Goal: Contribute content: Contribute content

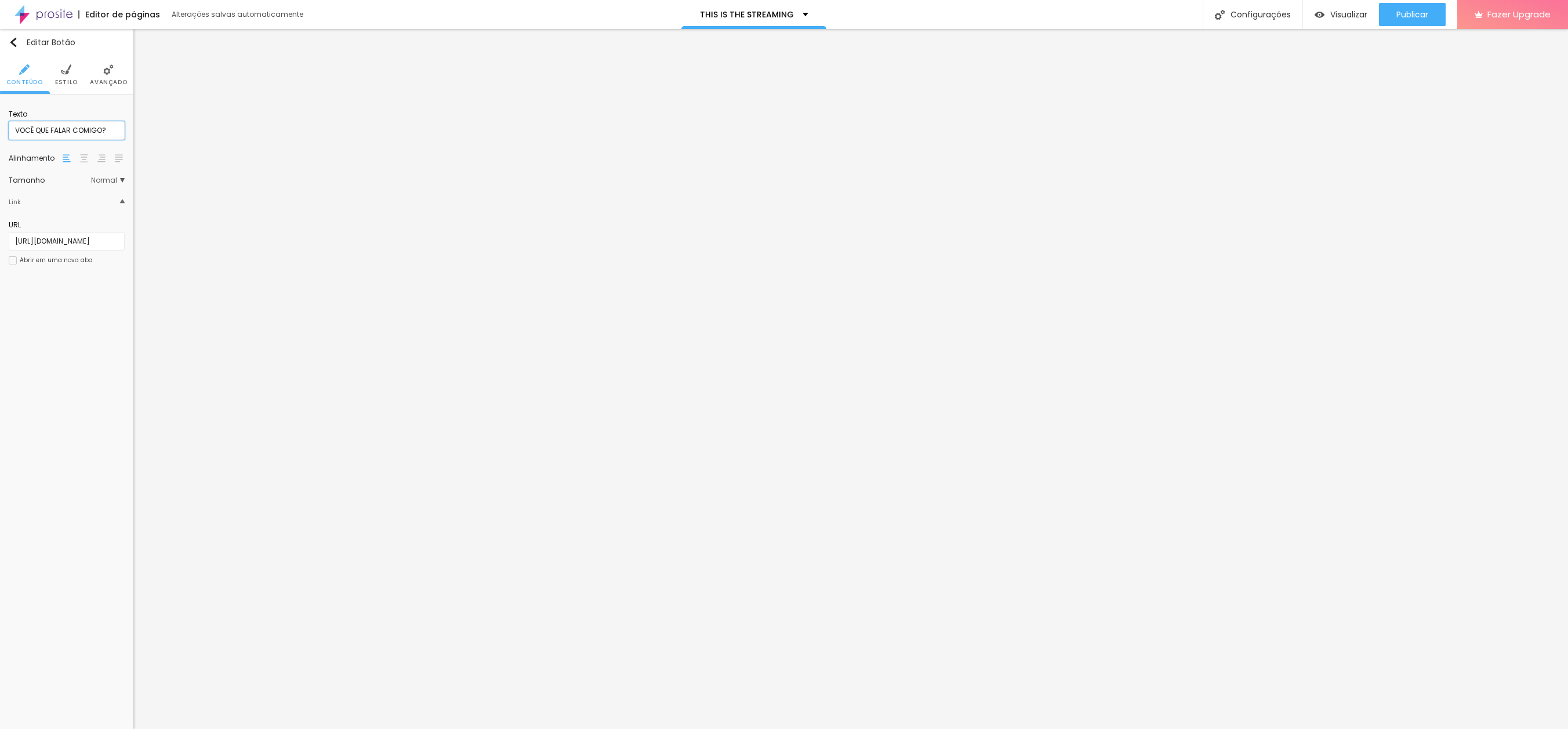
click at [50, 129] on input "VOCÊ QUE FALAR COMIGO?" at bounding box center [67, 131] width 116 height 19
type input "VOCÊ QUER FALAR COMIGO?"
drag, startPoint x: 47, startPoint y: 406, endPoint x: 79, endPoint y: 377, distance: 43.2
click at [47, 406] on div "Editar Botão Conteúdo Estilo Avançado Texto VOCÊ QUER FALAR COMIGO? Alinhamento…" at bounding box center [67, 379] width 133 height 700
click at [1407, 17] on span "Publicar" at bounding box center [1412, 15] width 32 height 9
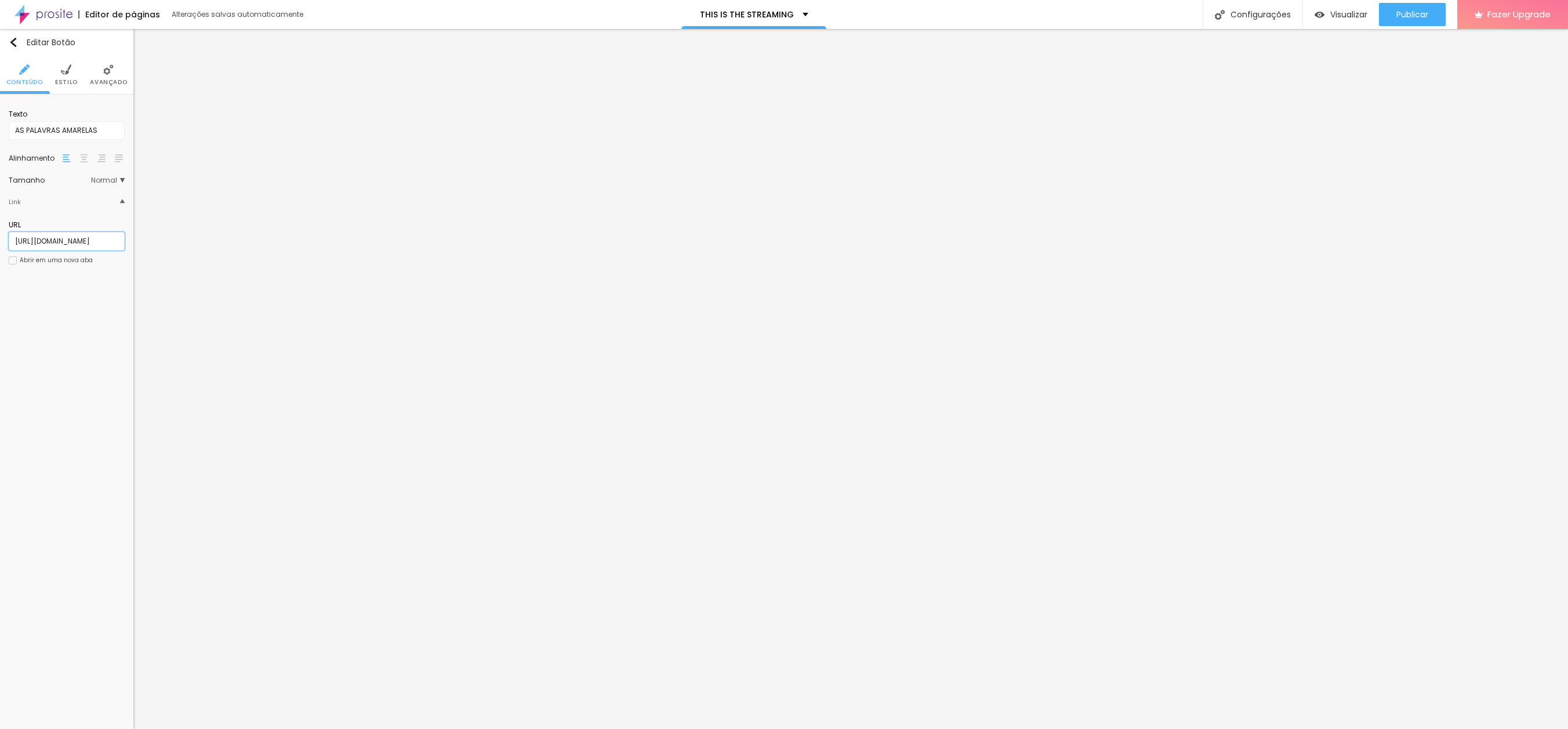
scroll to position [0, 102]
paste input "o-carro-lotad"
type input "[URL][DOMAIN_NAME]"
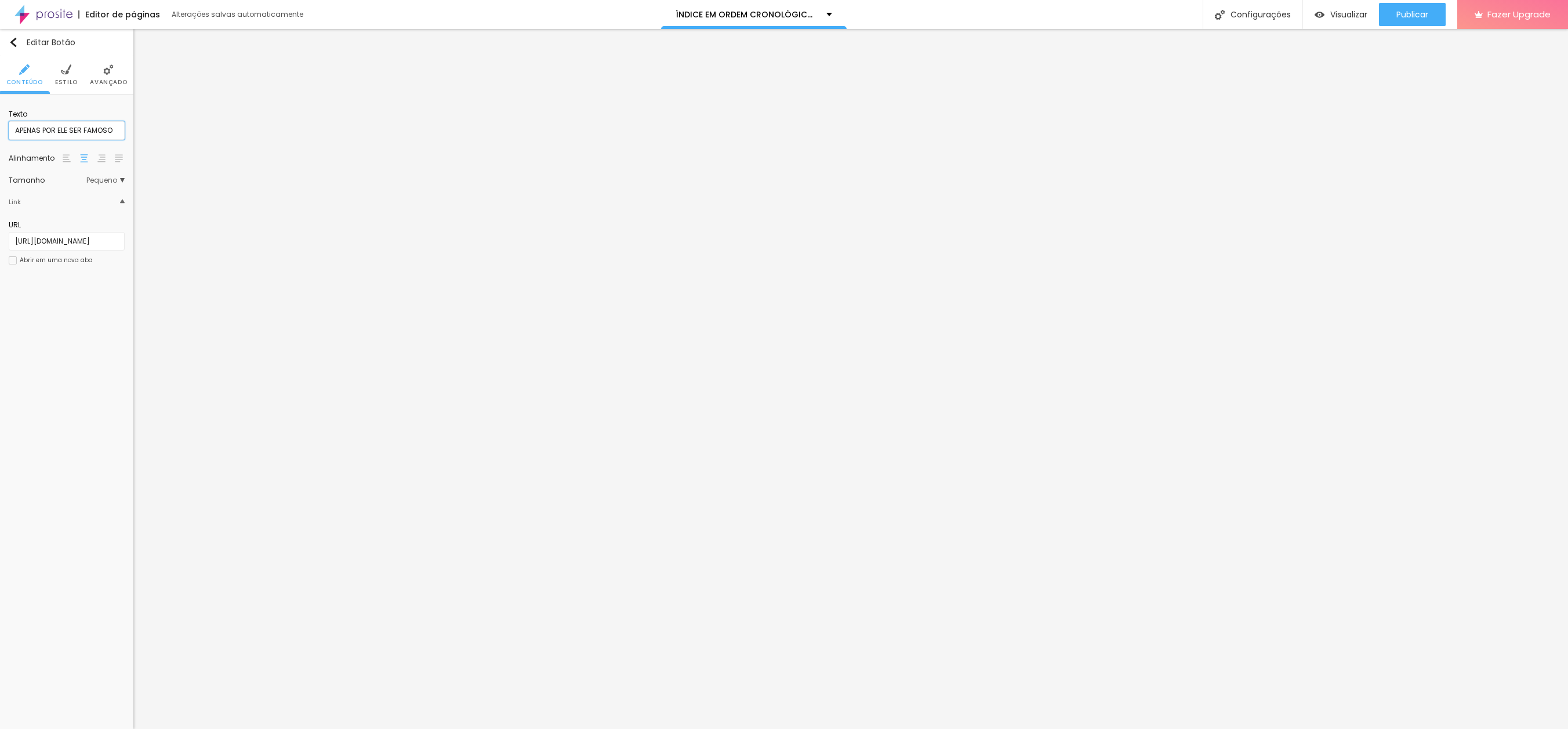
scroll to position [0, 0]
type input "O CARRO LOTADO"
click at [1415, 13] on span "Publicar" at bounding box center [1412, 15] width 32 height 9
drag, startPoint x: 85, startPoint y: 130, endPoint x: -8, endPoint y: 126, distance: 93.1
click at [0, 126] on html "Editor de páginas Alterações salvas automaticamente ÍNDICE EM ORDEM CRONOLÓGICA…" at bounding box center [784, 364] width 1568 height 729
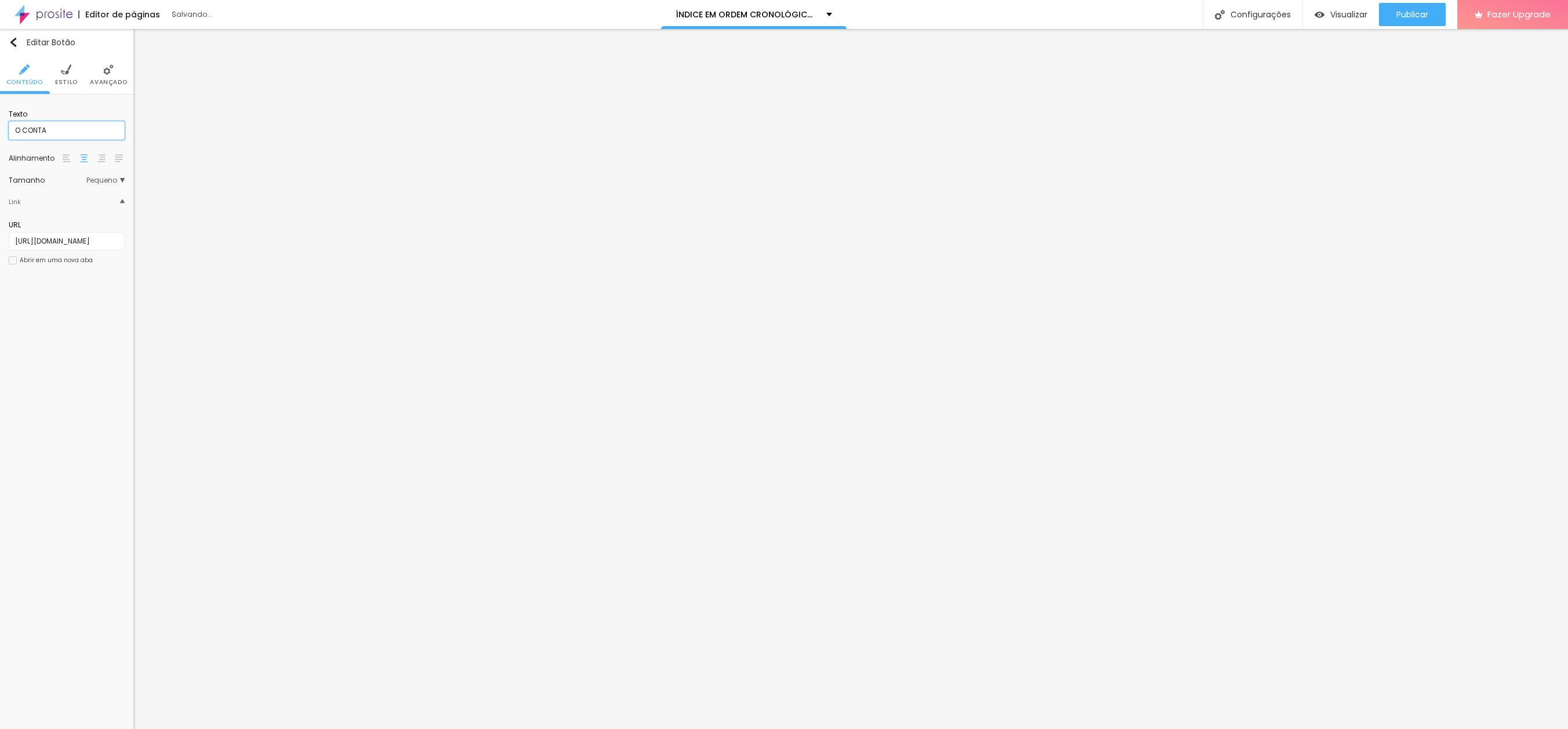
type input "O CONTADO"
paste input "on"
type input "[URL][DOMAIN_NAME]"
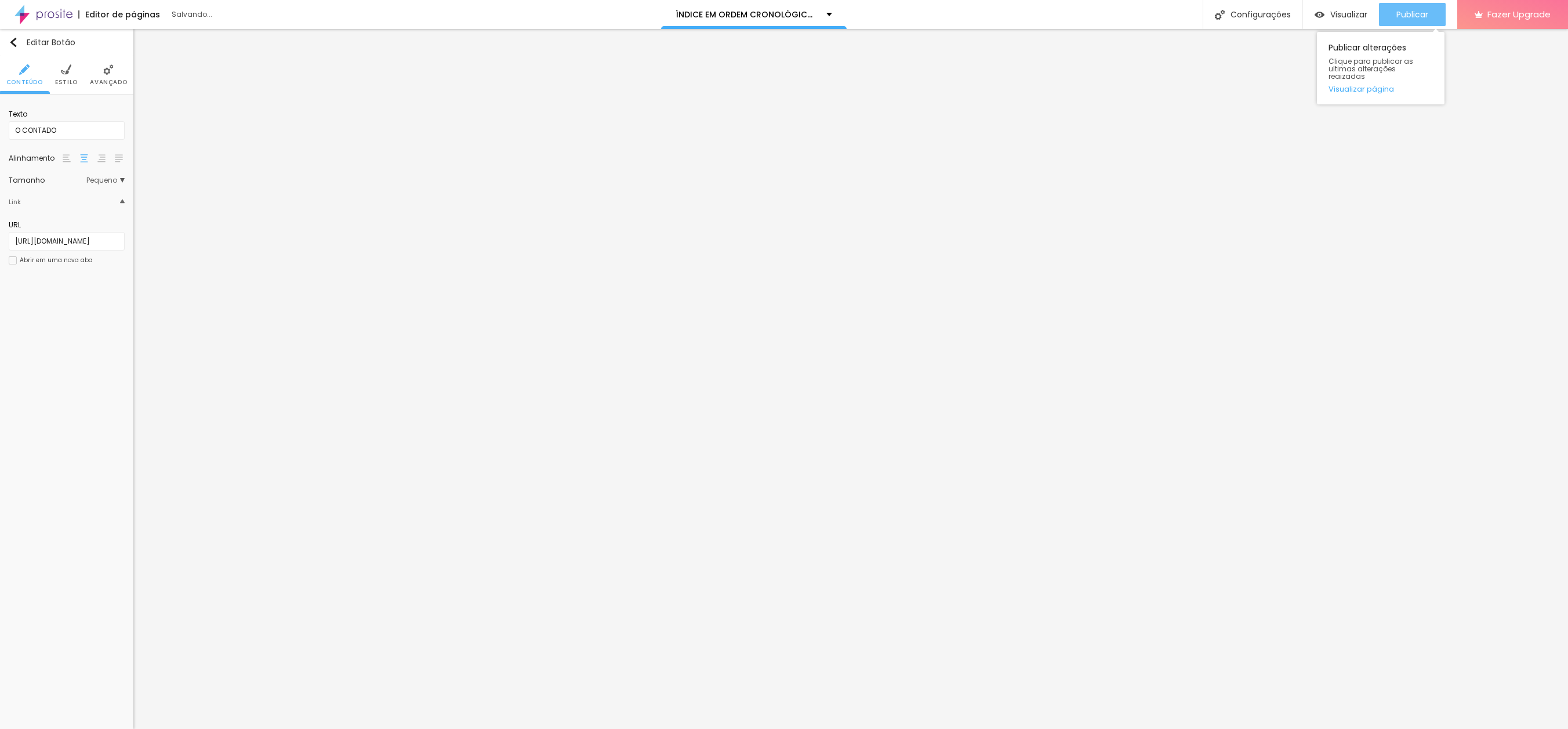
scroll to position [0, 0]
click at [1397, 12] on span "Publicar" at bounding box center [1412, 15] width 32 height 9
drag, startPoint x: 13, startPoint y: 130, endPoint x: 90, endPoint y: 130, distance: 77.0
click at [90, 130] on input "O CONTADO" at bounding box center [67, 131] width 116 height 19
type input "P"
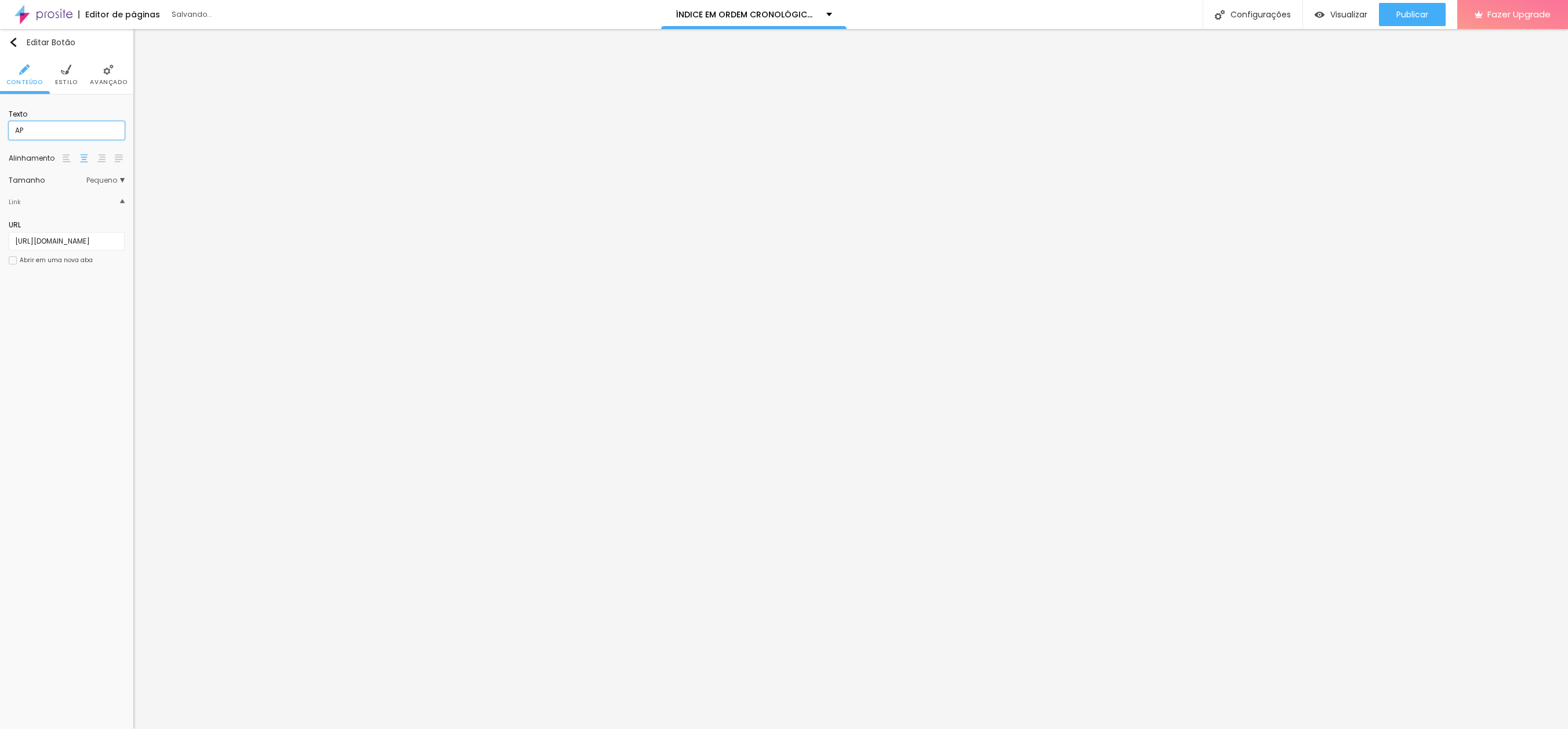
type input "APROVEITE O MOMENTO"
paste input "aproveite-o-moment"
type input "[URL][DOMAIN_NAME]"
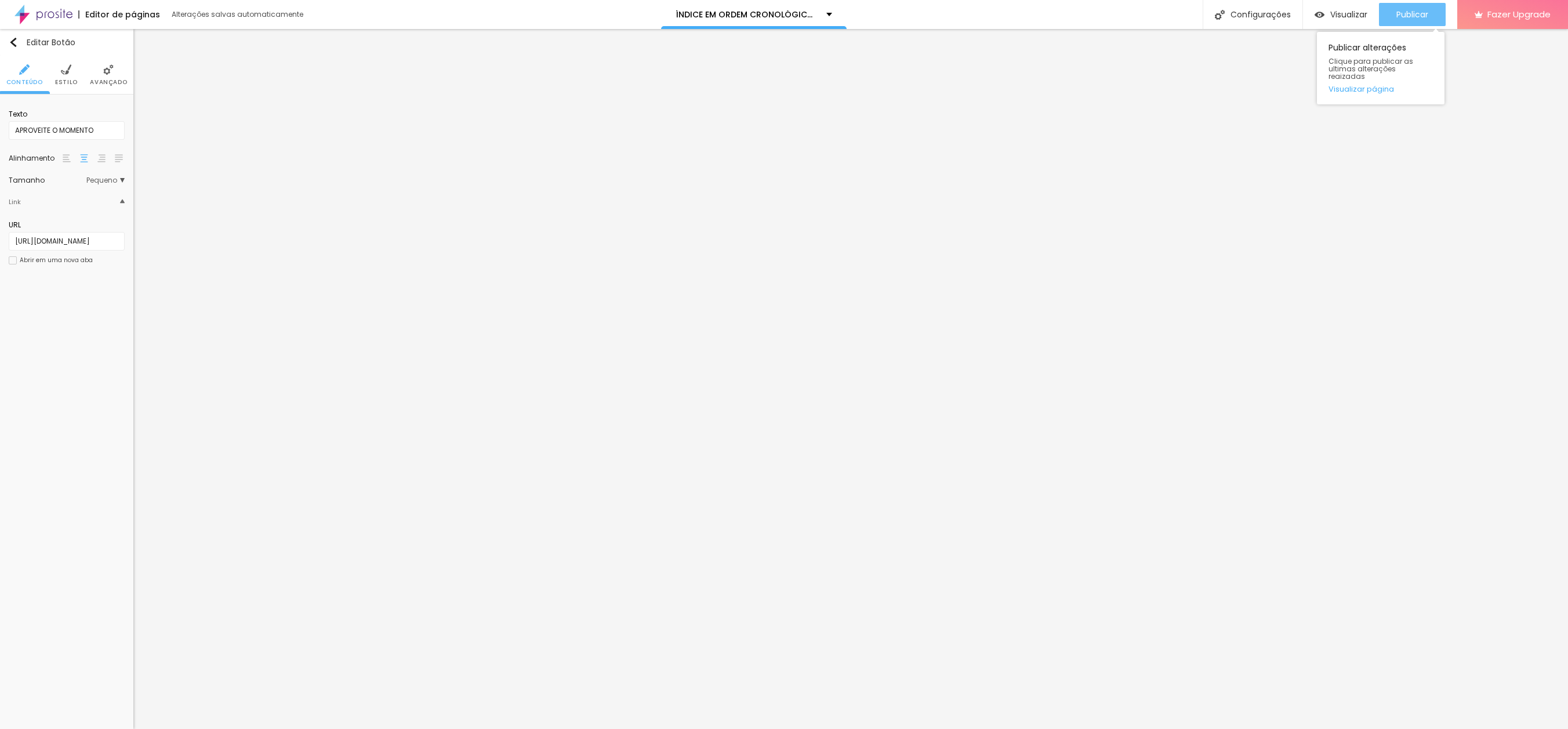
scroll to position [0, 0]
drag, startPoint x: 1400, startPoint y: 10, endPoint x: 1330, endPoint y: 5, distance: 70.2
click at [1400, 10] on span "Publicar" at bounding box center [1412, 15] width 32 height 9
drag, startPoint x: 118, startPoint y: 239, endPoint x: -24, endPoint y: 242, distance: 142.0
click at [0, 242] on html "Editor de páginas Alterações salvas automaticamente ÍNDICE EM ORDEM CRONOLÓGICA…" at bounding box center [784, 364] width 1568 height 729
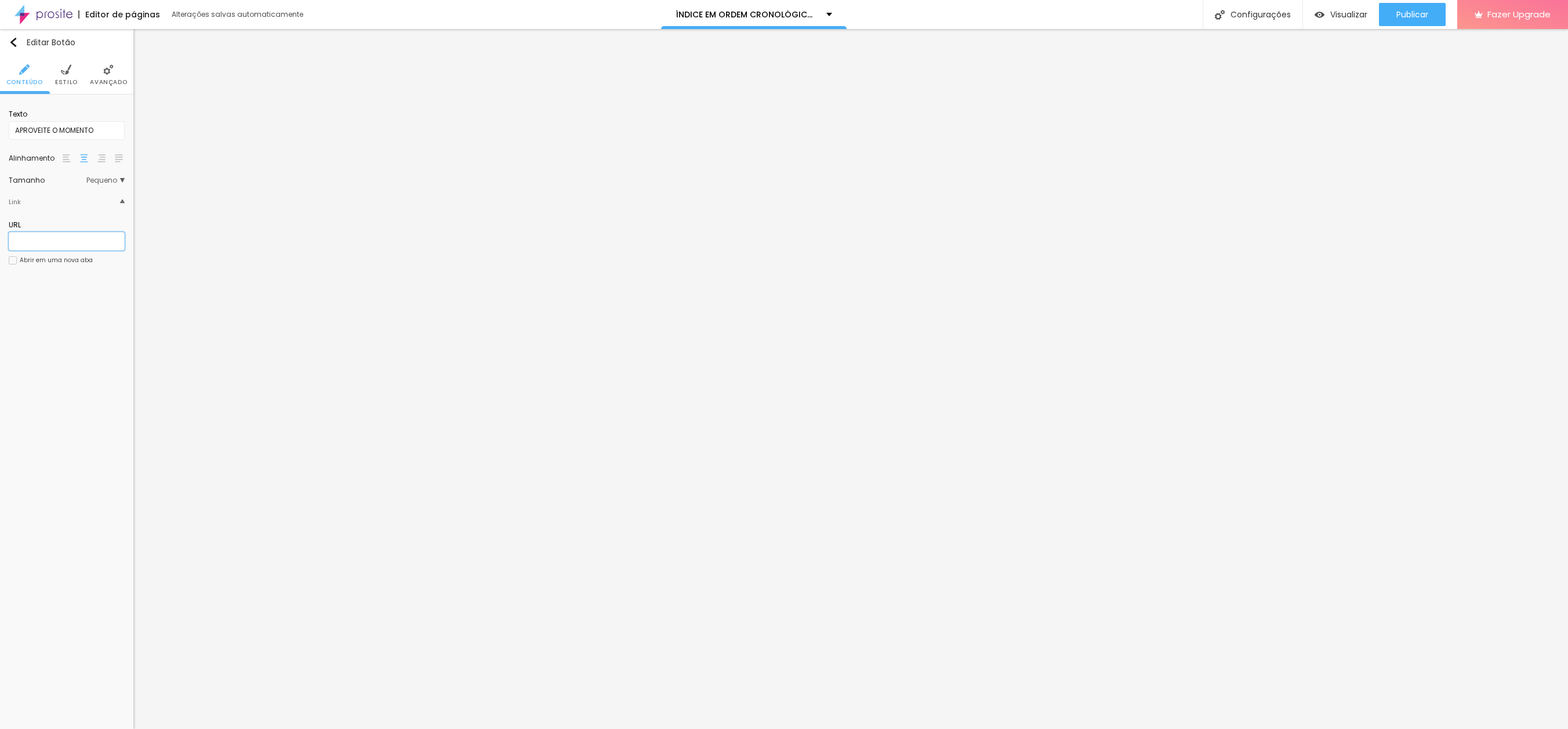
paste input "[URL][DOMAIN_NAME]"
type input "[URL][DOMAIN_NAME]"
drag, startPoint x: 98, startPoint y: 131, endPoint x: -26, endPoint y: 126, distance: 124.1
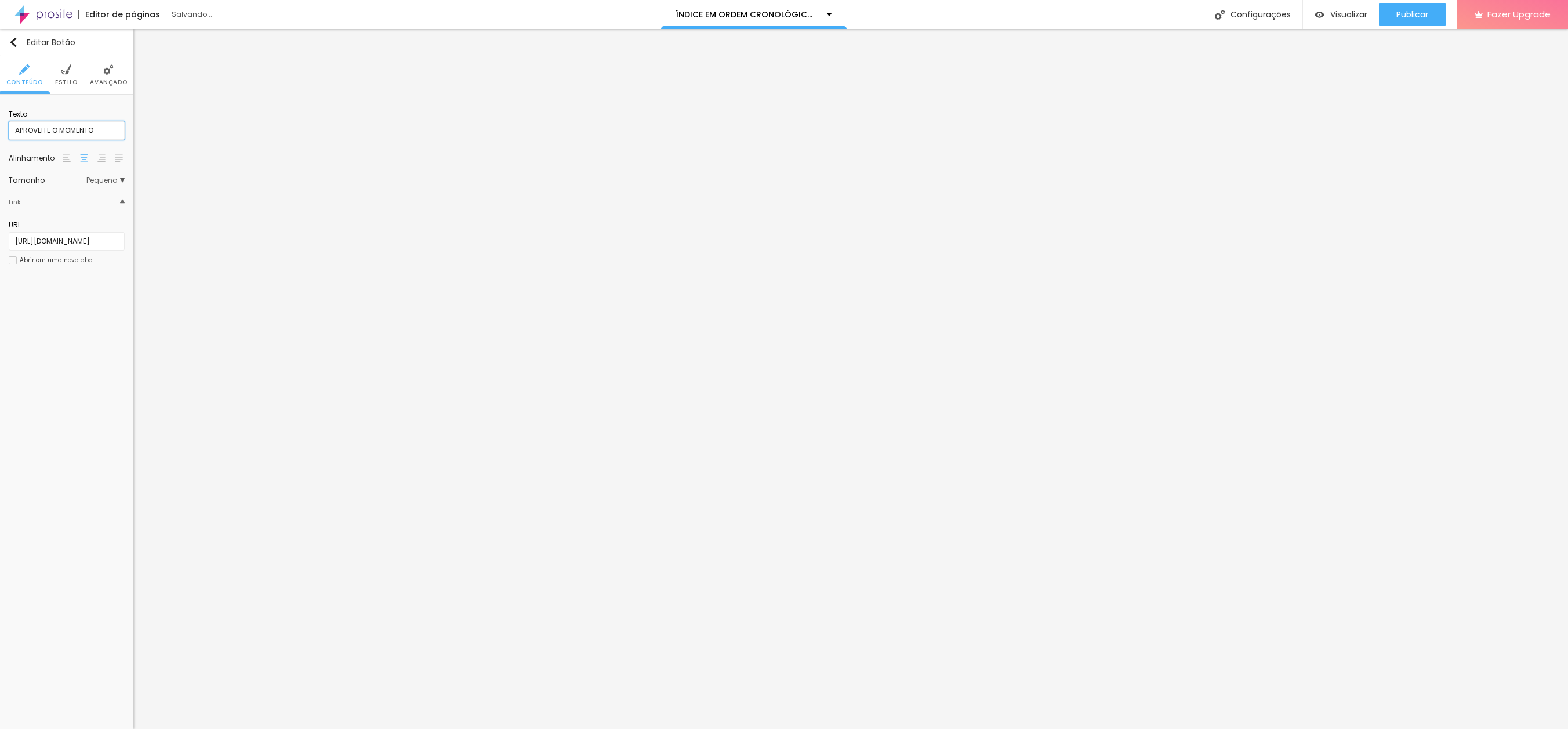
click at [0, 126] on html "Editor de páginas Salvando... ÍNDICE EM ORDEM CRONOLÓGICA DOS SONHOS Configuraç…" at bounding box center [784, 364] width 1568 height 729
click at [48, 129] on input "VOCÊ QUE FALAR COMIGO?" at bounding box center [67, 131] width 116 height 19
drag, startPoint x: 48, startPoint y: 129, endPoint x: 63, endPoint y: 128, distance: 15.0
click at [48, 129] on input "VOCÊ QUE FALAR COMIGO?" at bounding box center [67, 131] width 116 height 19
type input "VOCÊ QUER FALAR COMIGO?"
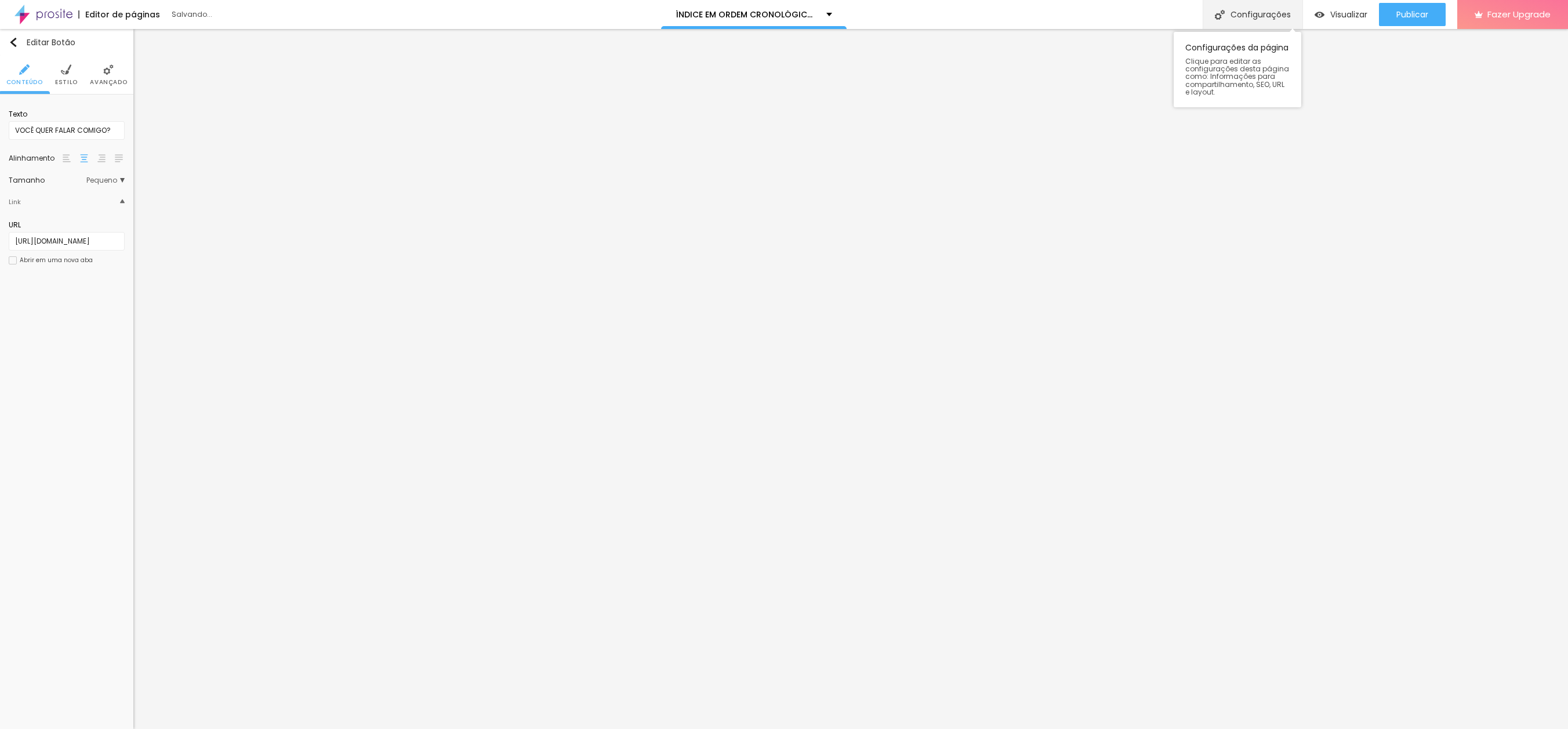
drag, startPoint x: 1412, startPoint y: 13, endPoint x: 1202, endPoint y: 1, distance: 210.3
click at [1412, 13] on span "Publicar" at bounding box center [1412, 15] width 32 height 9
paste input "o-cachorro-da-aurora"
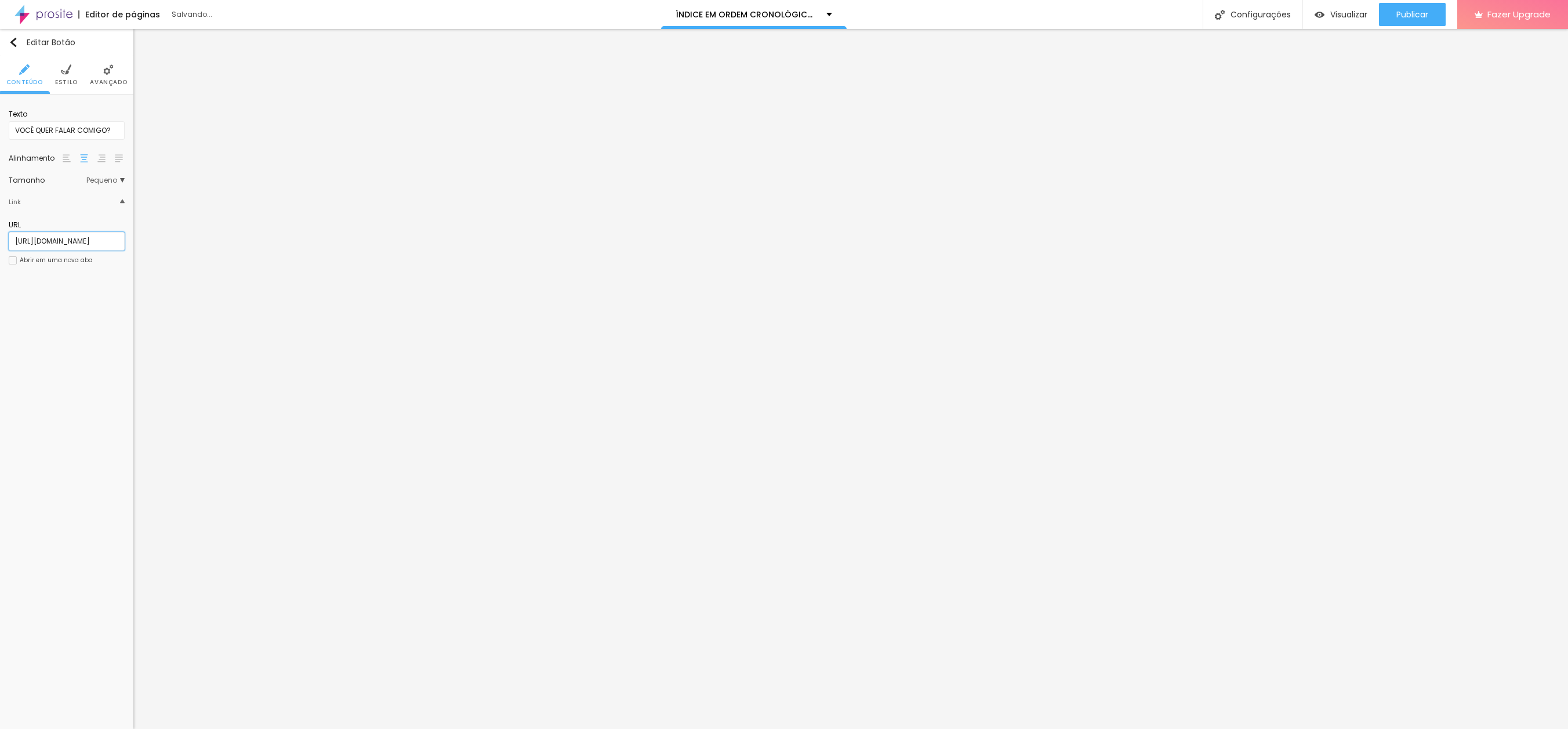
type input "[URL][DOMAIN_NAME]"
drag, startPoint x: 12, startPoint y: 131, endPoint x: 131, endPoint y: 129, distance: 119.0
click at [131, 129] on div "Texto VOCÊ QUER FALAR COMIGO? Alinhamento Tamanho Pequeno Pequeno Normal Grande…" at bounding box center [67, 191] width 133 height 192
paste input "[URL][DOMAIN_NAME]"
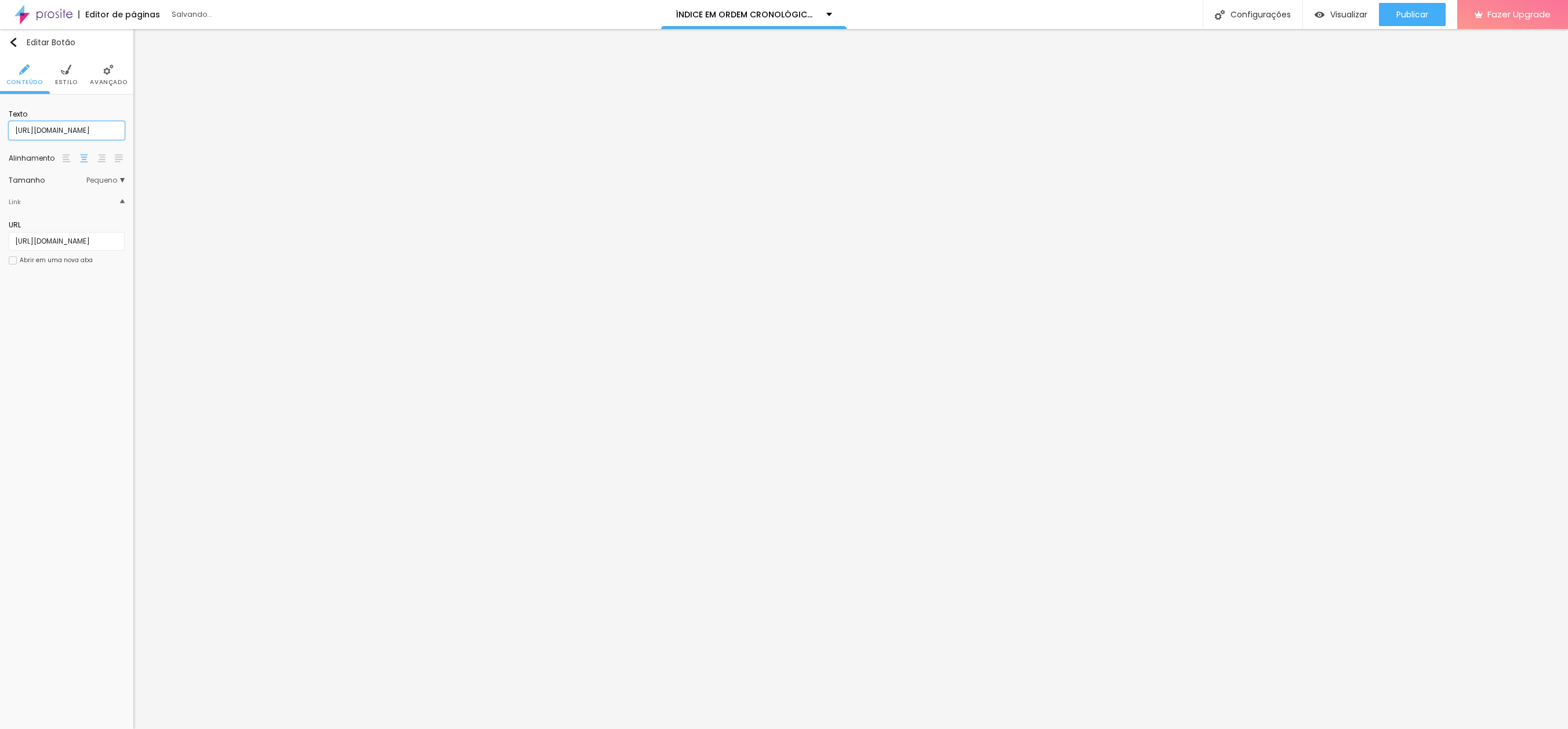
drag, startPoint x: 121, startPoint y: 131, endPoint x: -19, endPoint y: 116, distance: 140.8
click at [0, 116] on html "Editor de páginas Salvando... ÍNDICE EM ORDEM CRONOLÓGICA DOS SONHOS Configuraç…" at bounding box center [784, 364] width 1568 height 729
type input "O CACHORRO DA AURORA"
click at [1407, 12] on span "Publicar" at bounding box center [1412, 15] width 32 height 9
drag, startPoint x: 46, startPoint y: 131, endPoint x: 113, endPoint y: 126, distance: 67.2
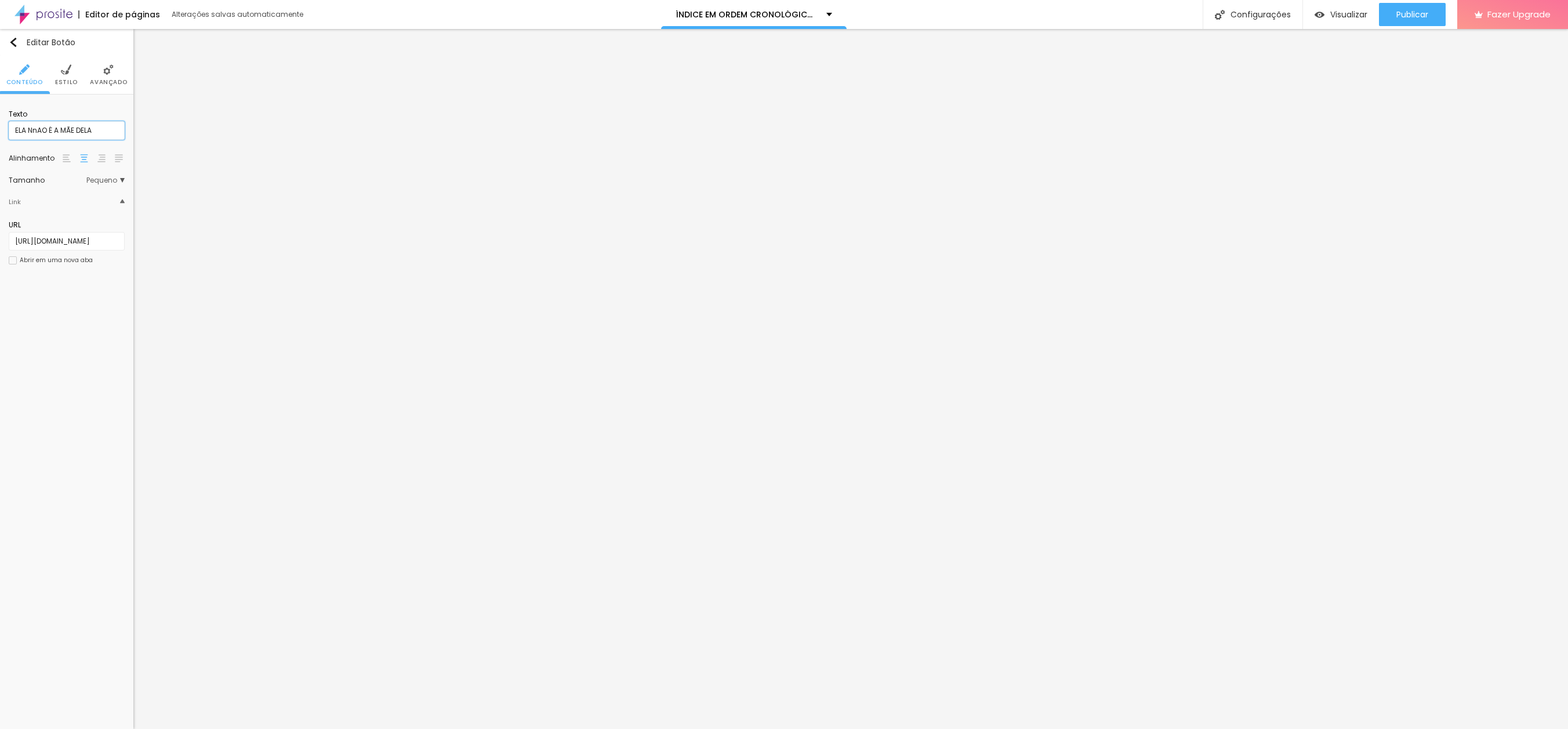
click at [35, 130] on input "ELA NnAO É A MÃE DELA" at bounding box center [67, 131] width 116 height 19
type input "ELA NÃO É A MÃE DELA"
click at [1415, 13] on span "Publicar" at bounding box center [1412, 15] width 32 height 9
paste input "patinho-toni"
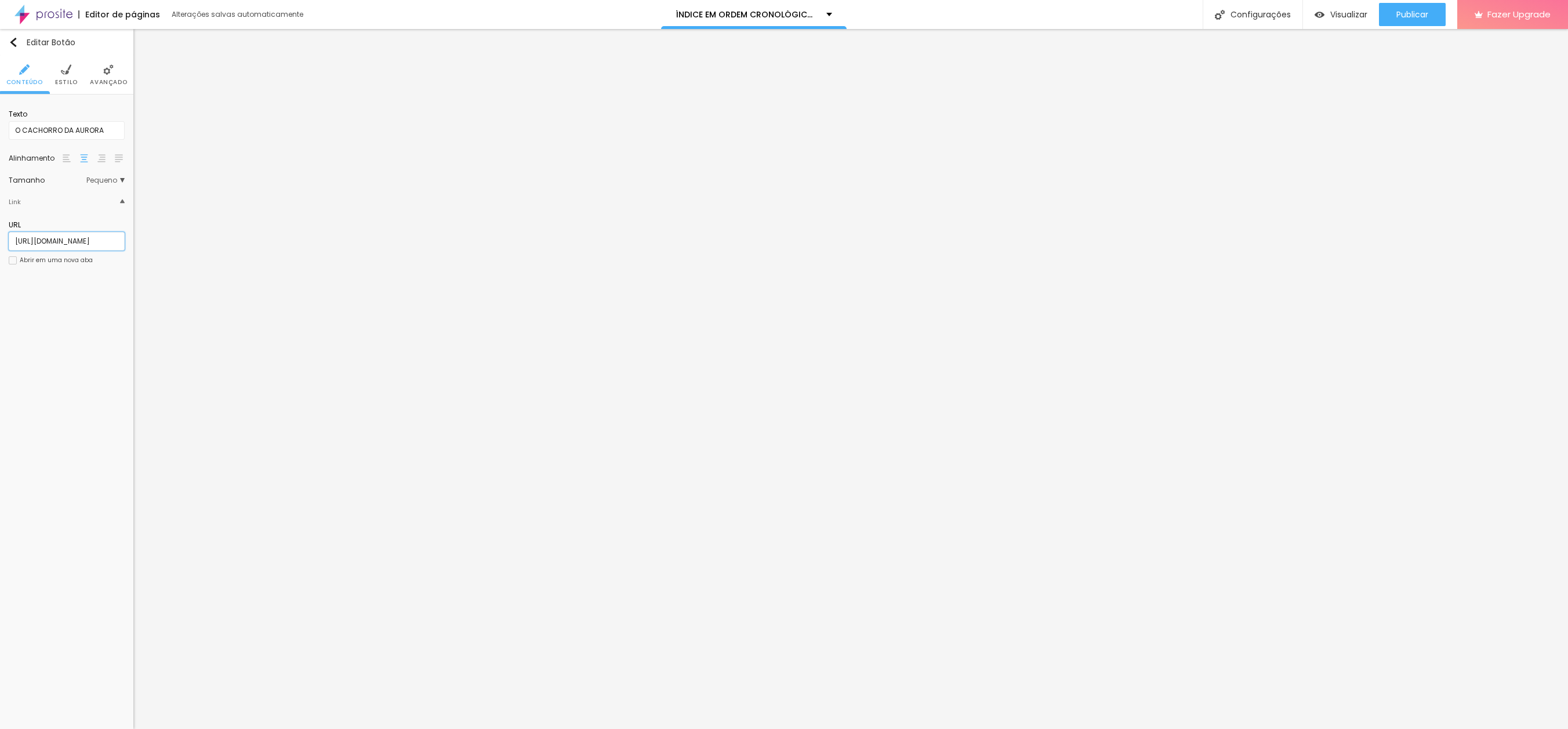
scroll to position [0, 74]
type input "[URL][DOMAIN_NAME]"
drag, startPoint x: 109, startPoint y: 127, endPoint x: -20, endPoint y: 126, distance: 129.0
click at [0, 126] on html "Editor de páginas Alterações salvas automaticamente ÍNDICE EM ORDEM CRONOLÓGICA…" at bounding box center [784, 364] width 1568 height 729
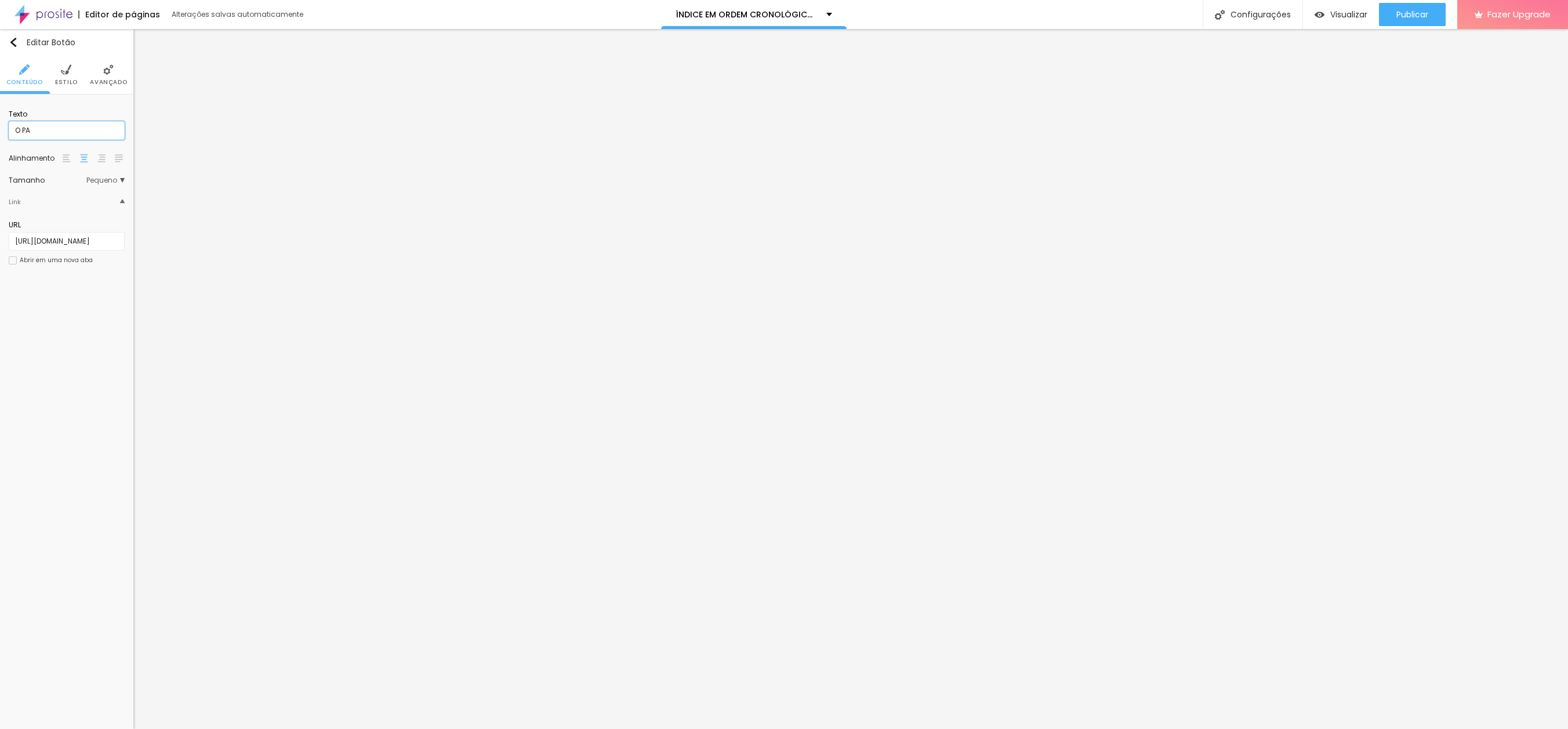
type input "O PATINHO [PERSON_NAME]"
drag, startPoint x: 1404, startPoint y: 16, endPoint x: 1397, endPoint y: 15, distance: 7.1
click at [1404, 15] on span "Publicar" at bounding box center [1412, 15] width 32 height 9
paste input "e-ainda-posso-nadar-aqu"
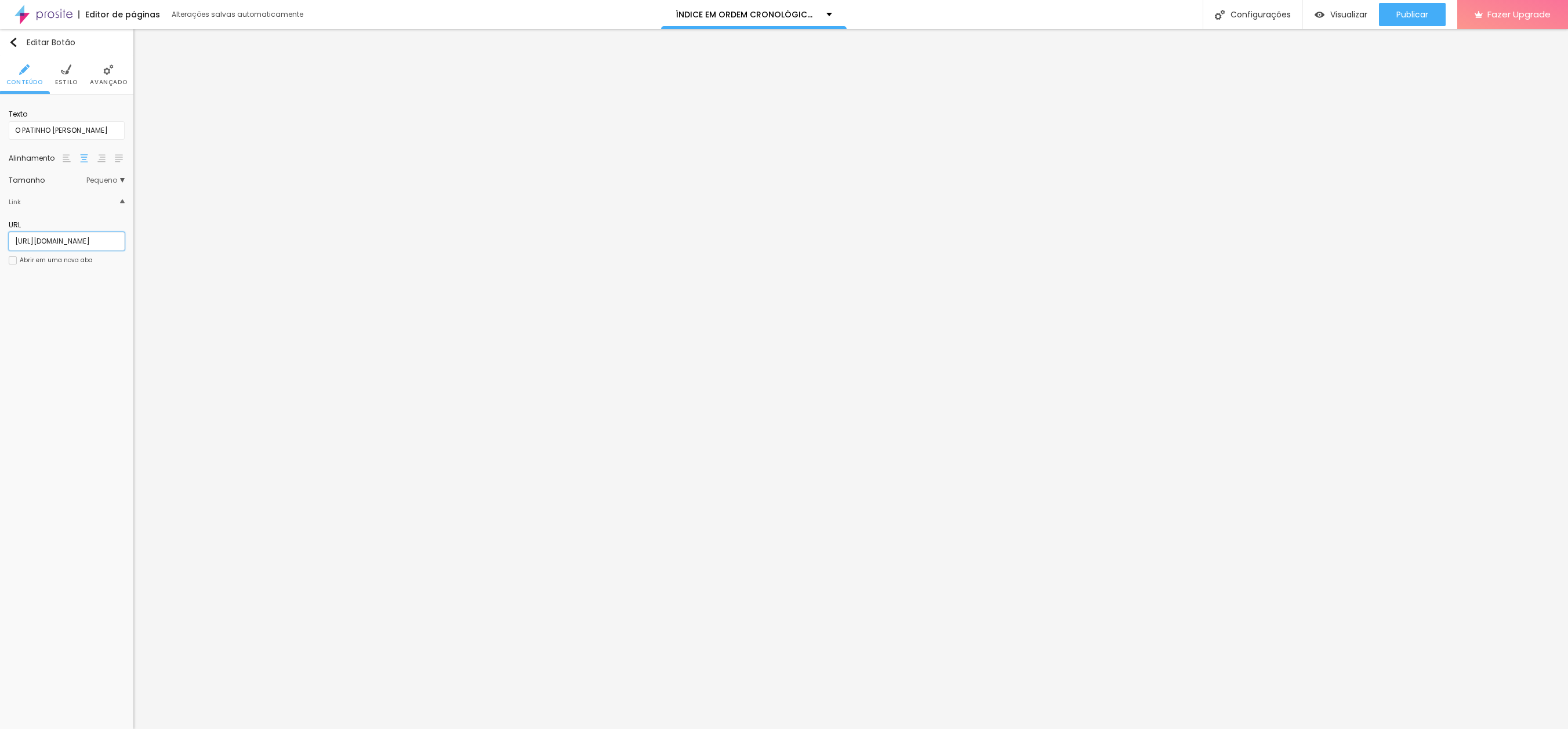
scroll to position [0, 120]
type input "[URL][DOMAIN_NAME]"
drag, startPoint x: 1400, startPoint y: 13, endPoint x: 1365, endPoint y: 1, distance: 37.0
click at [1400, 12] on span "Publicar" at bounding box center [1412, 15] width 32 height 9
paste input "as-palavras-amarelas"
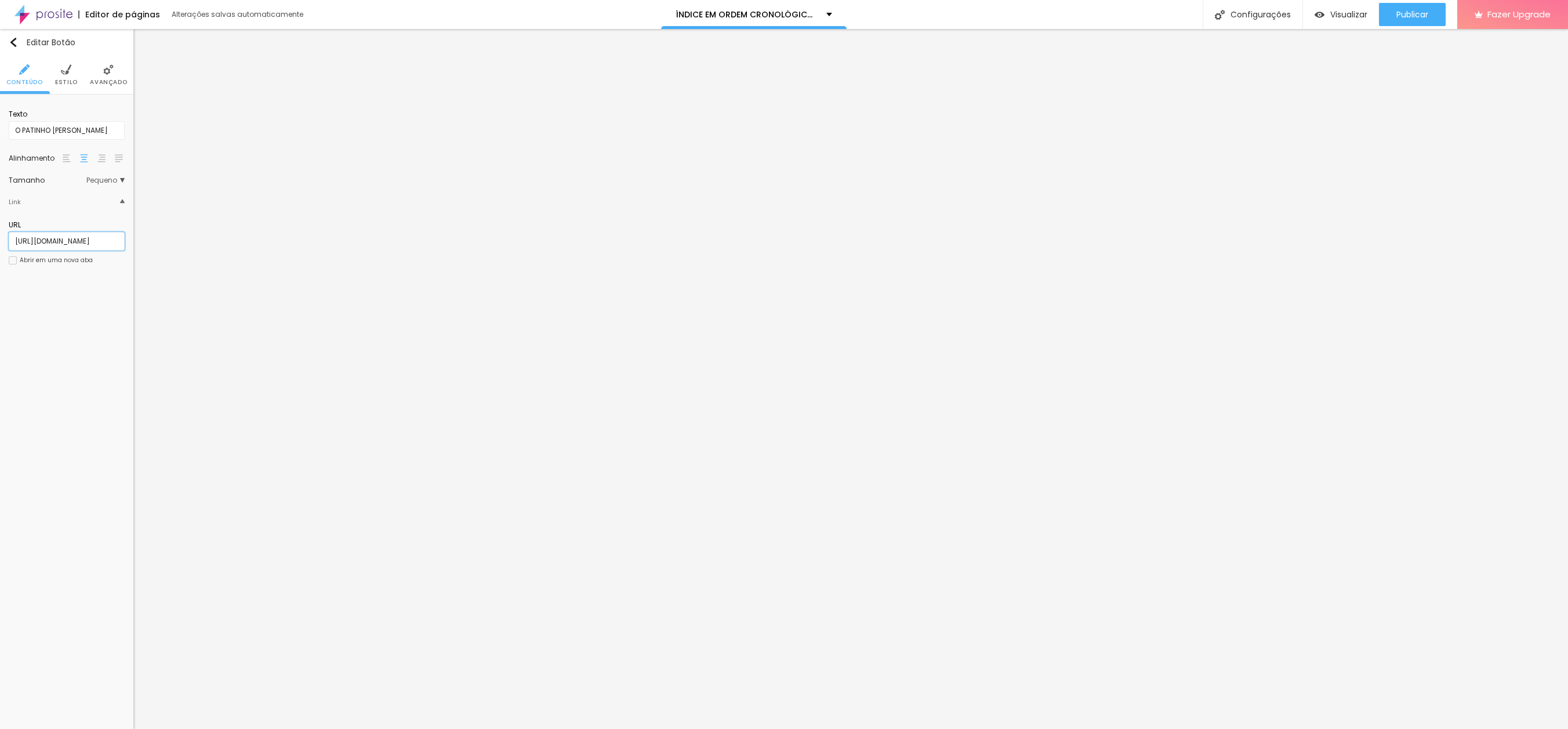
scroll to position [0, 102]
type input "[URL][DOMAIN_NAME]"
drag, startPoint x: 84, startPoint y: 129, endPoint x: -25, endPoint y: 124, distance: 109.1
click at [0, 124] on html "Editor de páginas Salvando... ÍNDICE EM ORDEM CRONOLÓGICA DOS SONHOS Configuraç…" at bounding box center [784, 364] width 1568 height 729
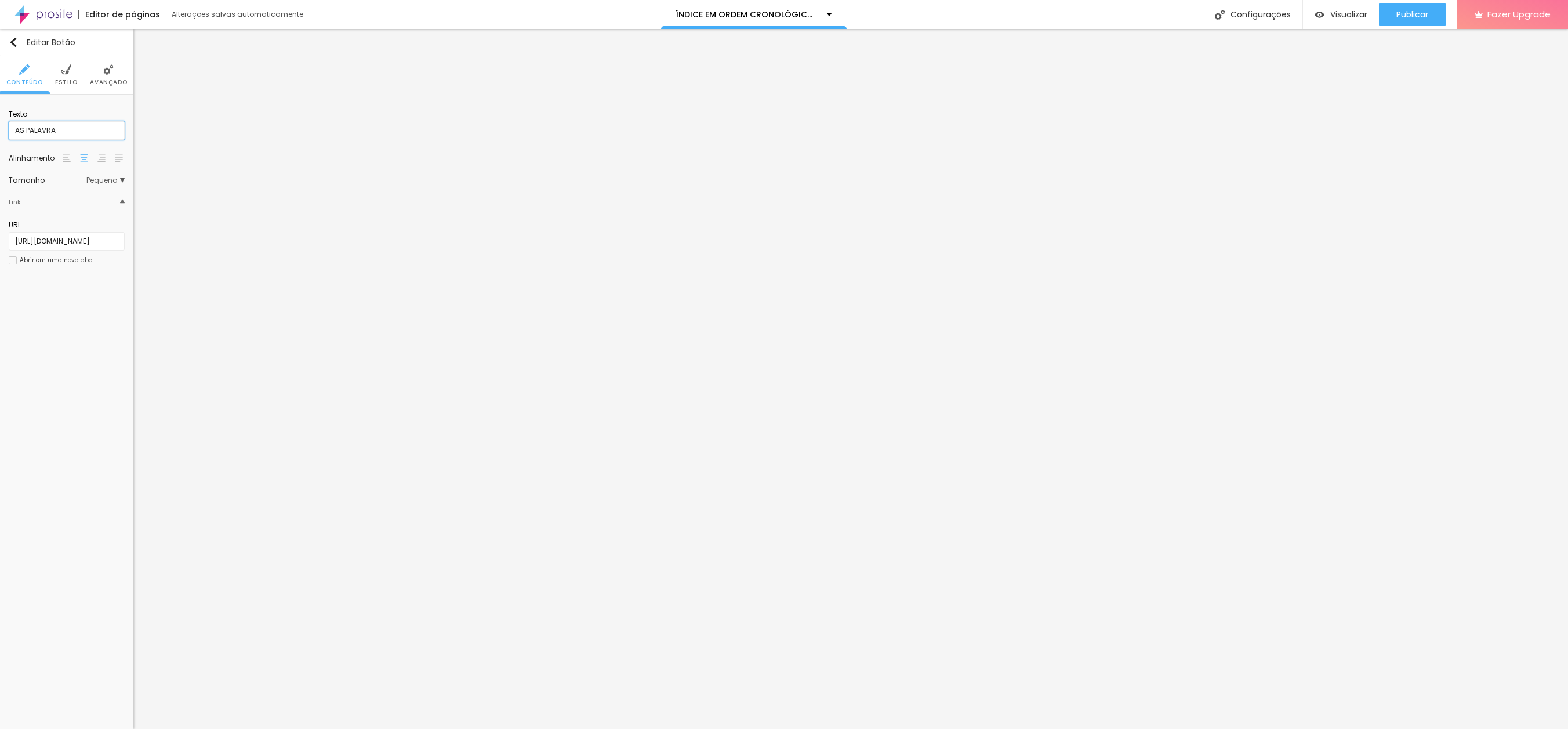
type input "AS PALAVRAS AMARELAS"
click at [1415, 12] on span "Publicar" at bounding box center [1412, 15] width 32 height 9
